Goal: Task Accomplishment & Management: Manage account settings

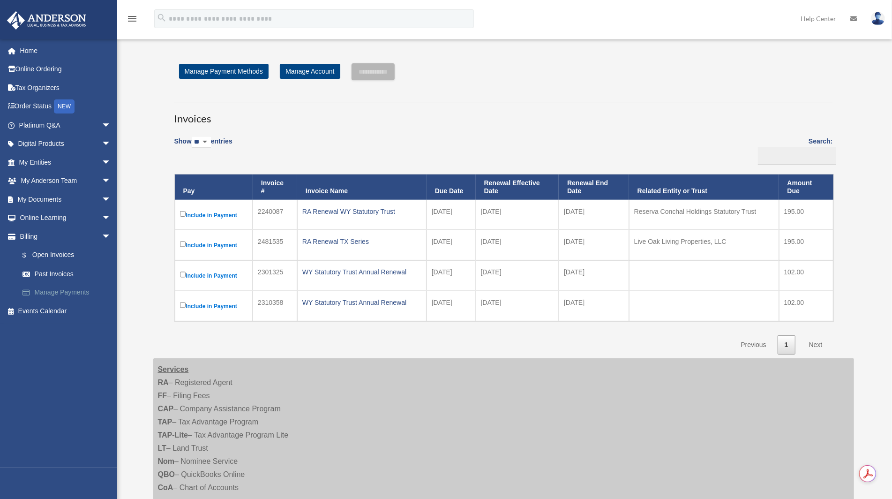
click at [70, 293] on link "Manage Payments" at bounding box center [69, 292] width 112 height 19
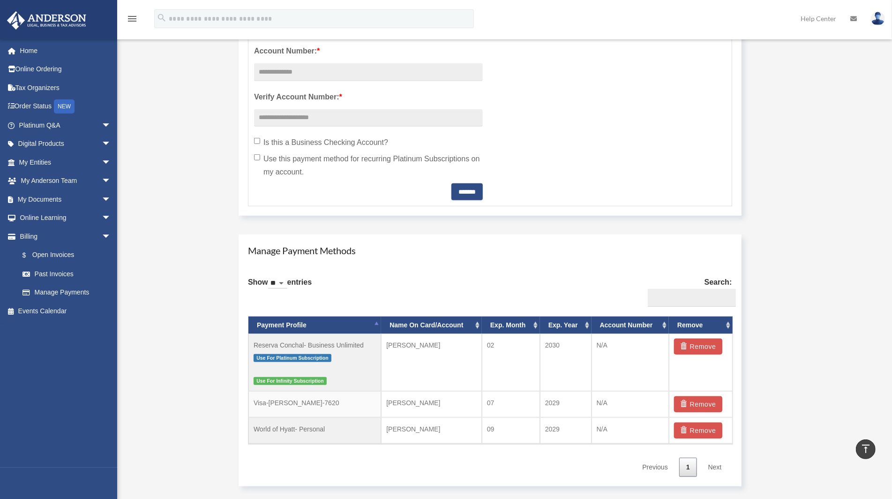
scroll to position [361, 0]
click at [713, 433] on button "Remove" at bounding box center [698, 430] width 48 height 16
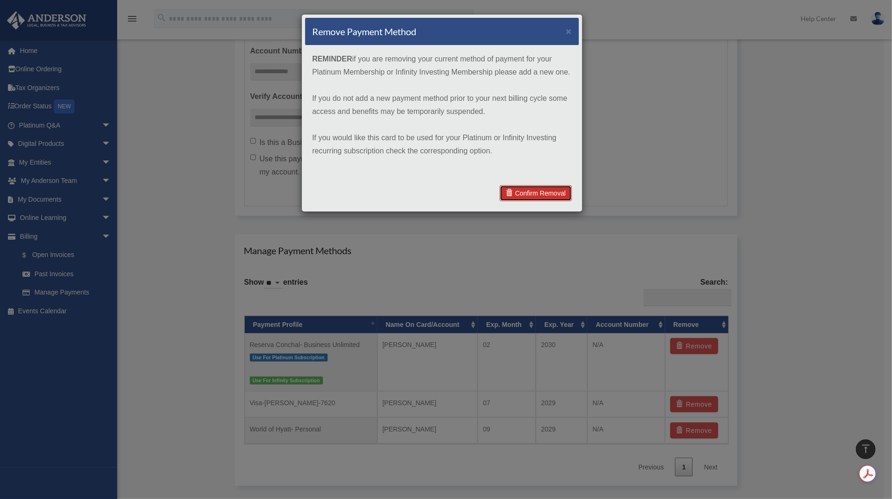
click at [525, 193] on link "Confirm Removal" at bounding box center [536, 193] width 72 height 16
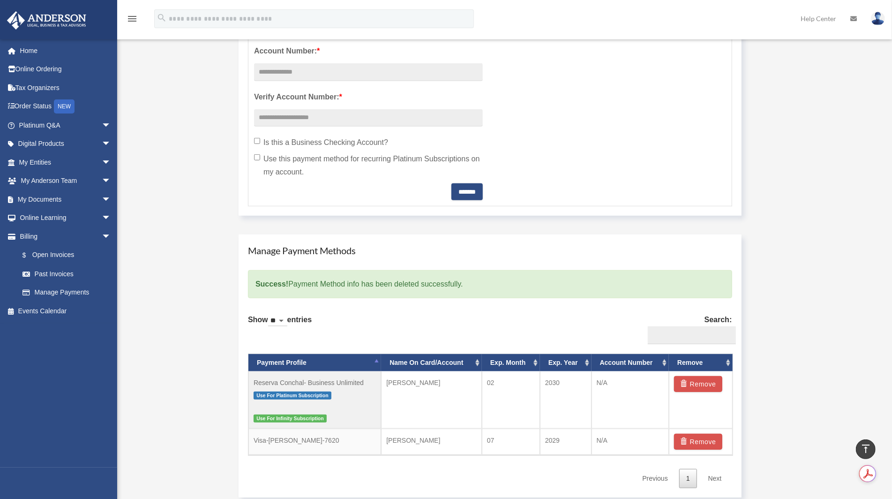
click at [229, 310] on div "Manage Payment Methods Success! Payment Method info has been deleted successful…" at bounding box center [503, 365] width 548 height 281
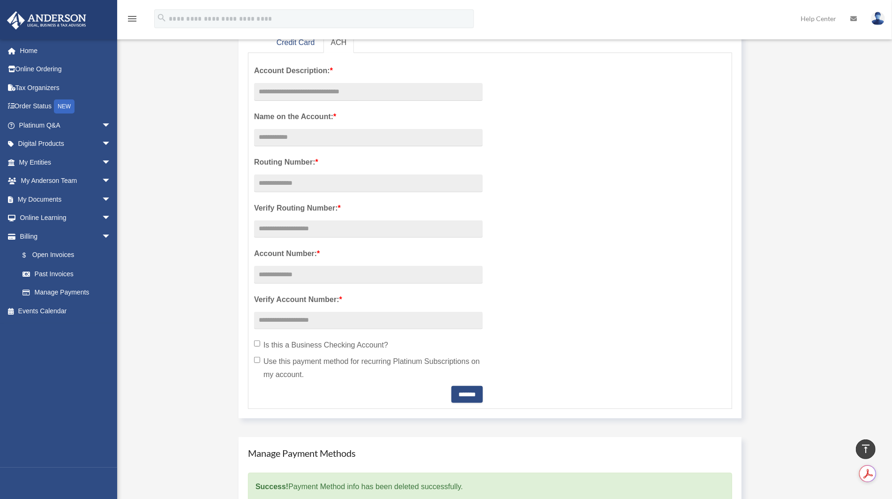
scroll to position [257, 0]
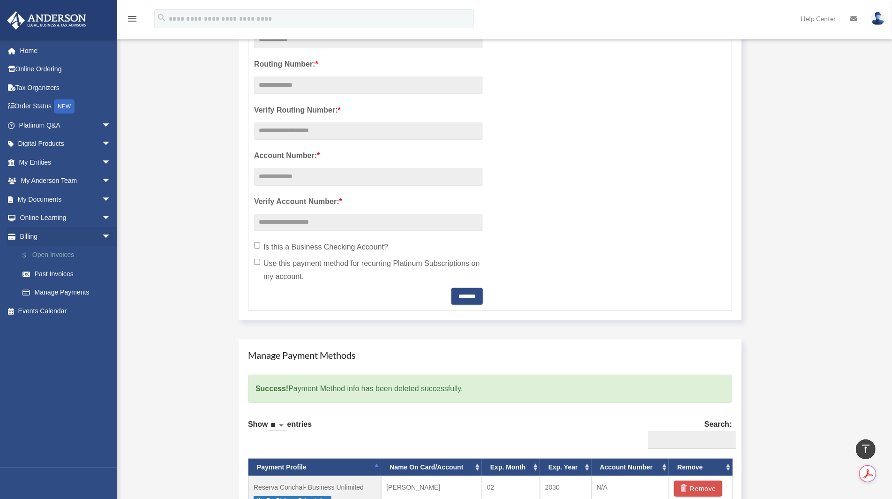
click at [62, 256] on link "$ Open Invoices" at bounding box center [69, 255] width 112 height 19
